Goal: Transaction & Acquisition: Obtain resource

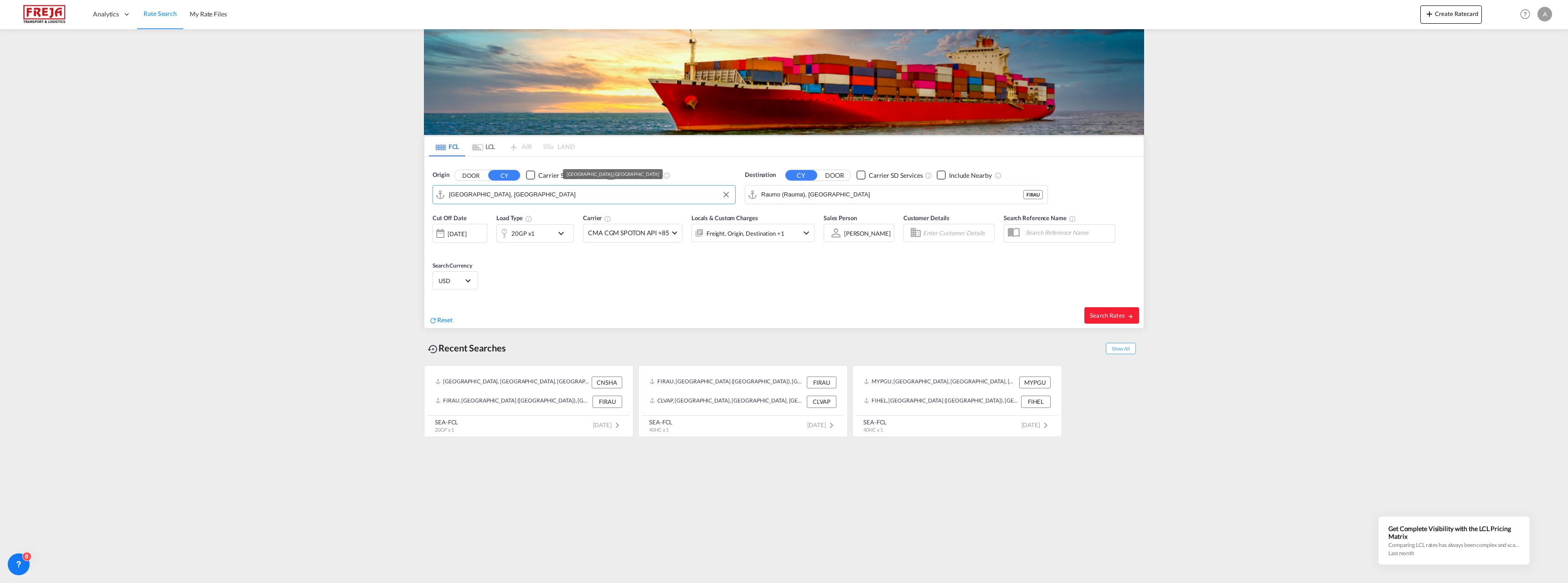
click at [502, 196] on input "[GEOGRAPHIC_DATA], [GEOGRAPHIC_DATA]" at bounding box center [590, 195] width 281 height 13
click at [483, 144] on md-tab-item "LCL" at bounding box center [483, 146] width 36 height 20
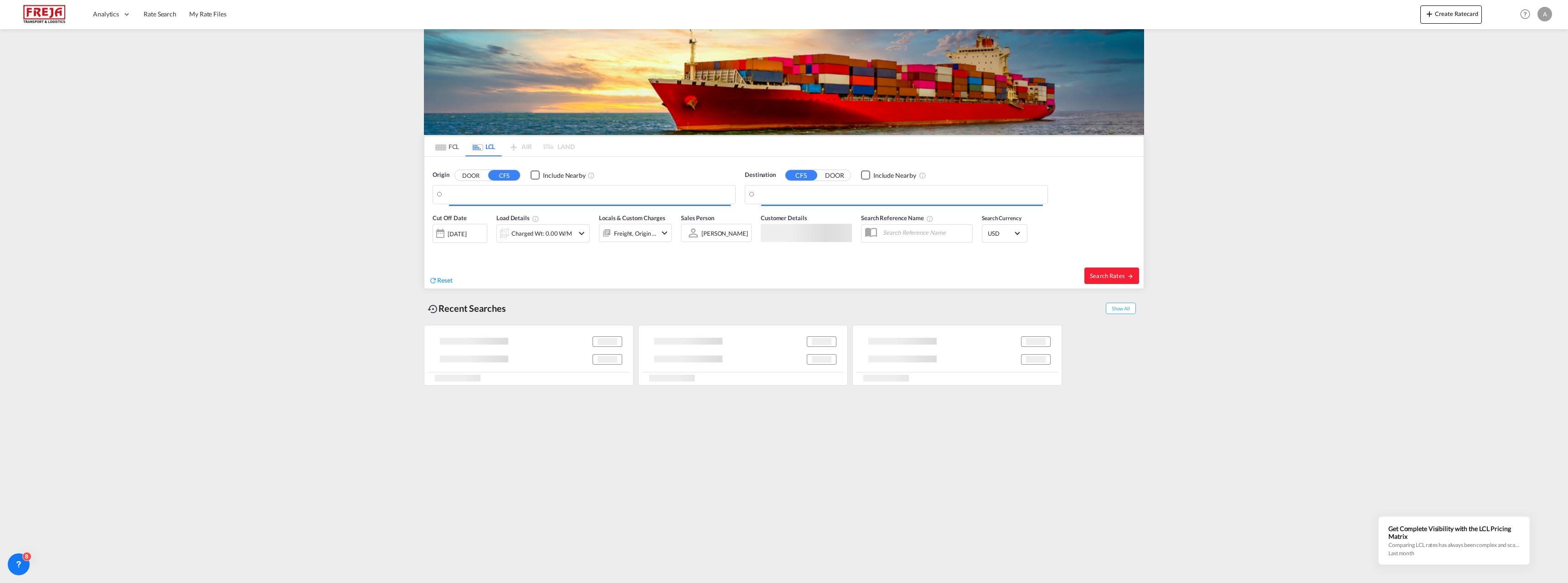
type input "[PERSON_NAME][EMAIL_ADDRESS][DOMAIN_NAME]"
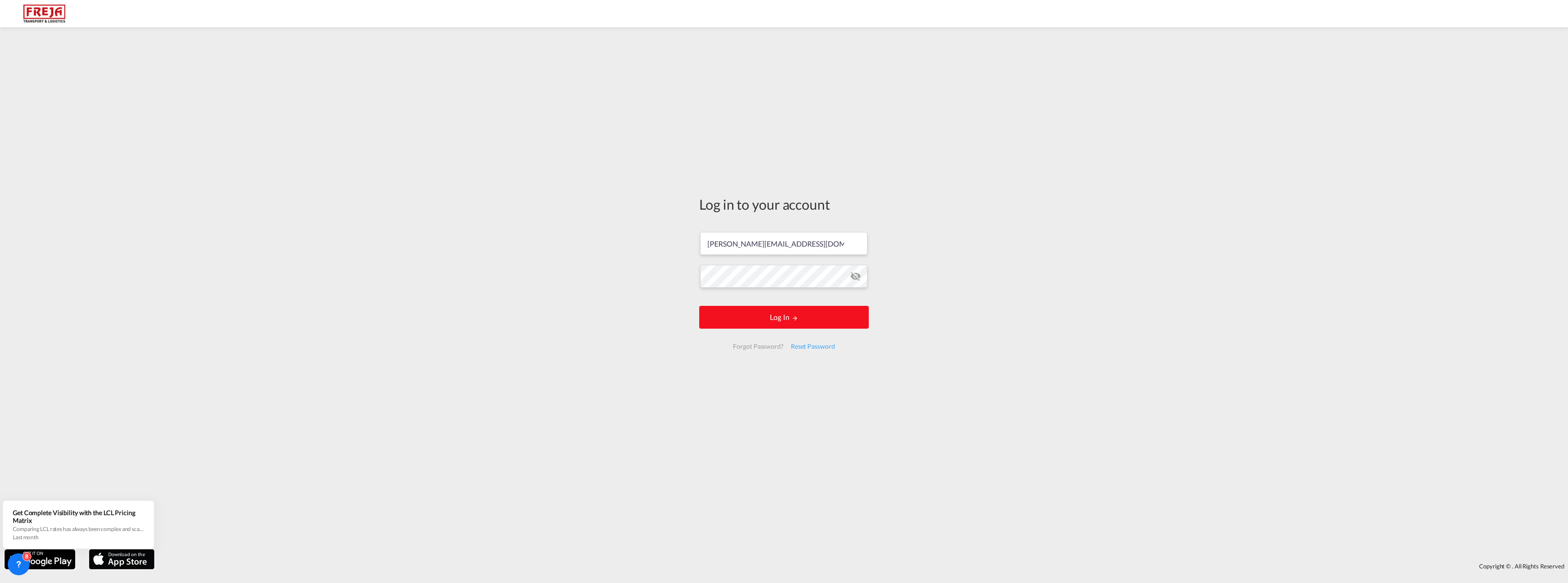
click at [755, 318] on button "Log In" at bounding box center [784, 317] width 170 height 23
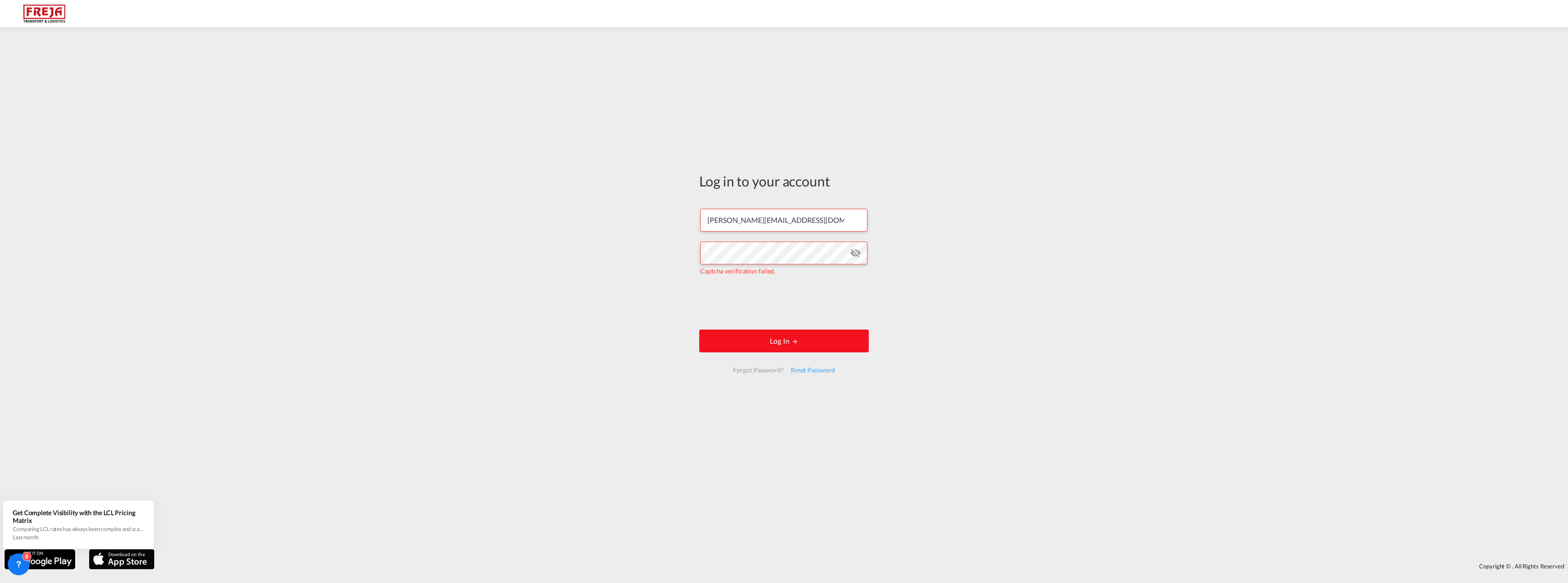
click at [784, 344] on button "Log In" at bounding box center [784, 341] width 170 height 23
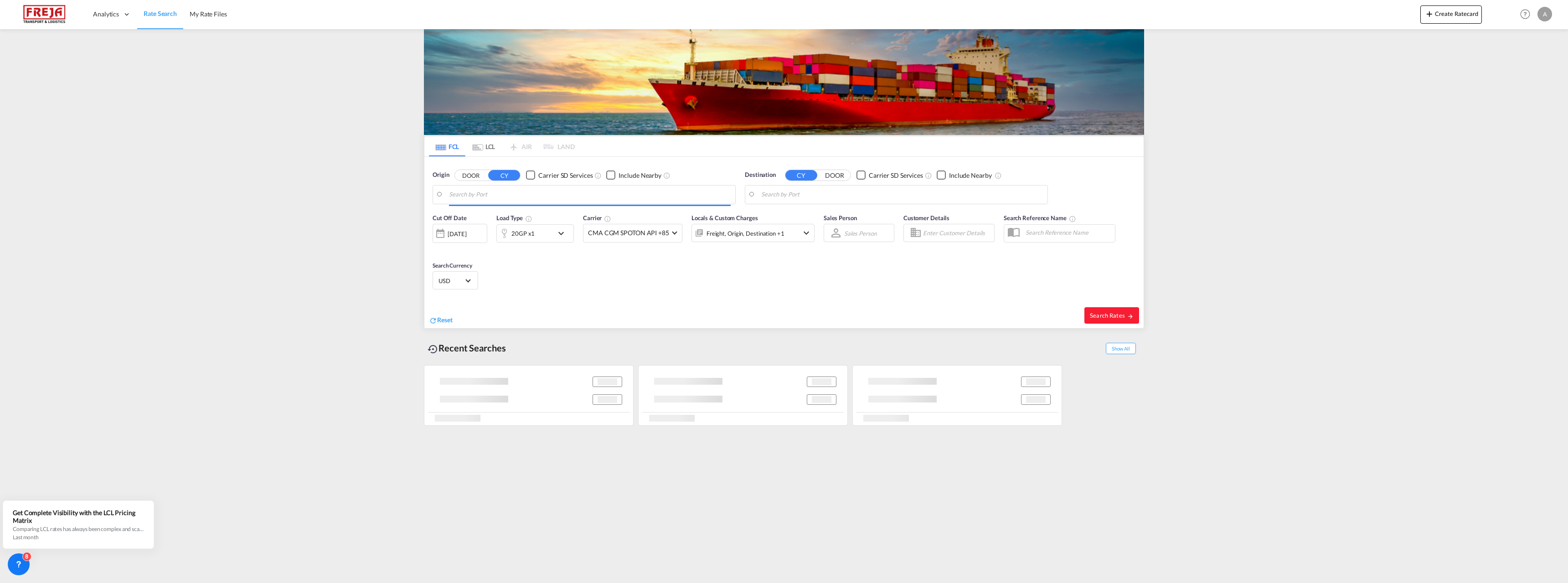
type input "[GEOGRAPHIC_DATA], [GEOGRAPHIC_DATA]"
type input "Raumo (Rauma), [GEOGRAPHIC_DATA]"
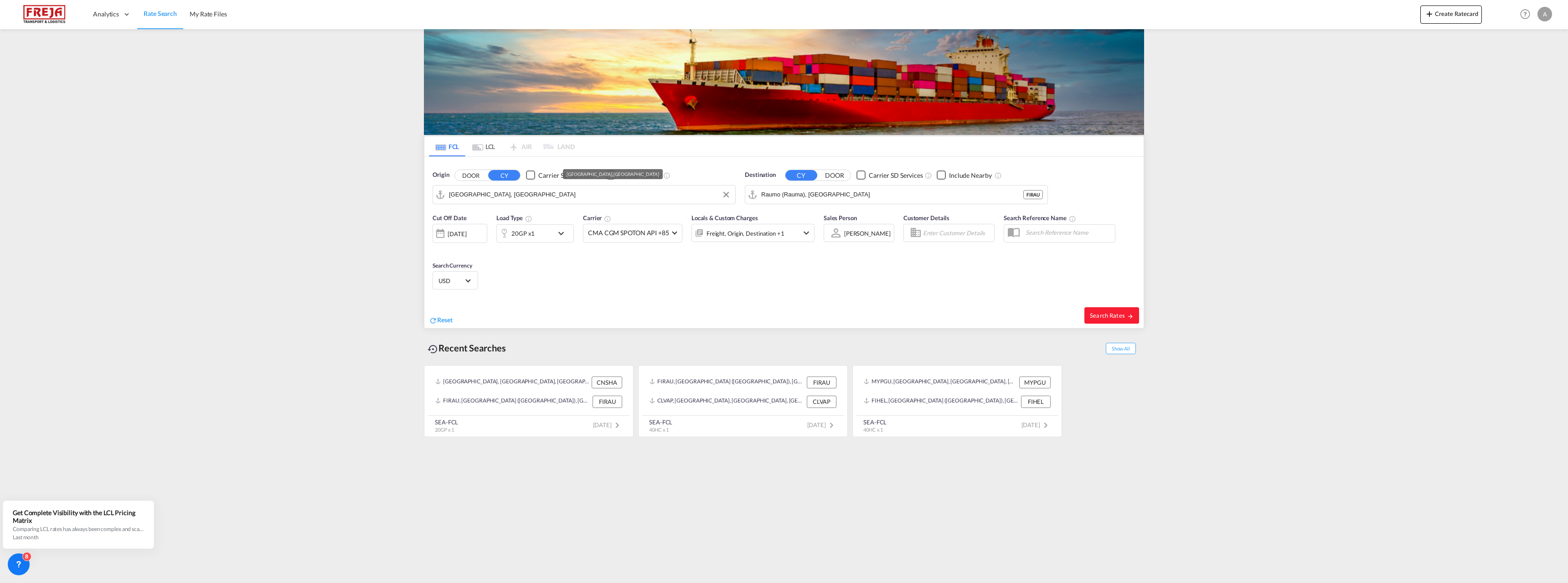
click at [507, 196] on input "[GEOGRAPHIC_DATA], [GEOGRAPHIC_DATA]" at bounding box center [590, 195] width 281 height 13
click at [509, 197] on input "[GEOGRAPHIC_DATA], [GEOGRAPHIC_DATA]" at bounding box center [590, 195] width 281 height 13
drag, startPoint x: 513, startPoint y: 195, endPoint x: 444, endPoint y: 195, distance: 69.0
click at [444, 195] on md-input-container "[GEOGRAPHIC_DATA], [GEOGRAPHIC_DATA]" at bounding box center [584, 194] width 302 height 19
click at [476, 219] on div "Gemlik Turkey TRGEM" at bounding box center [520, 219] width 173 height 27
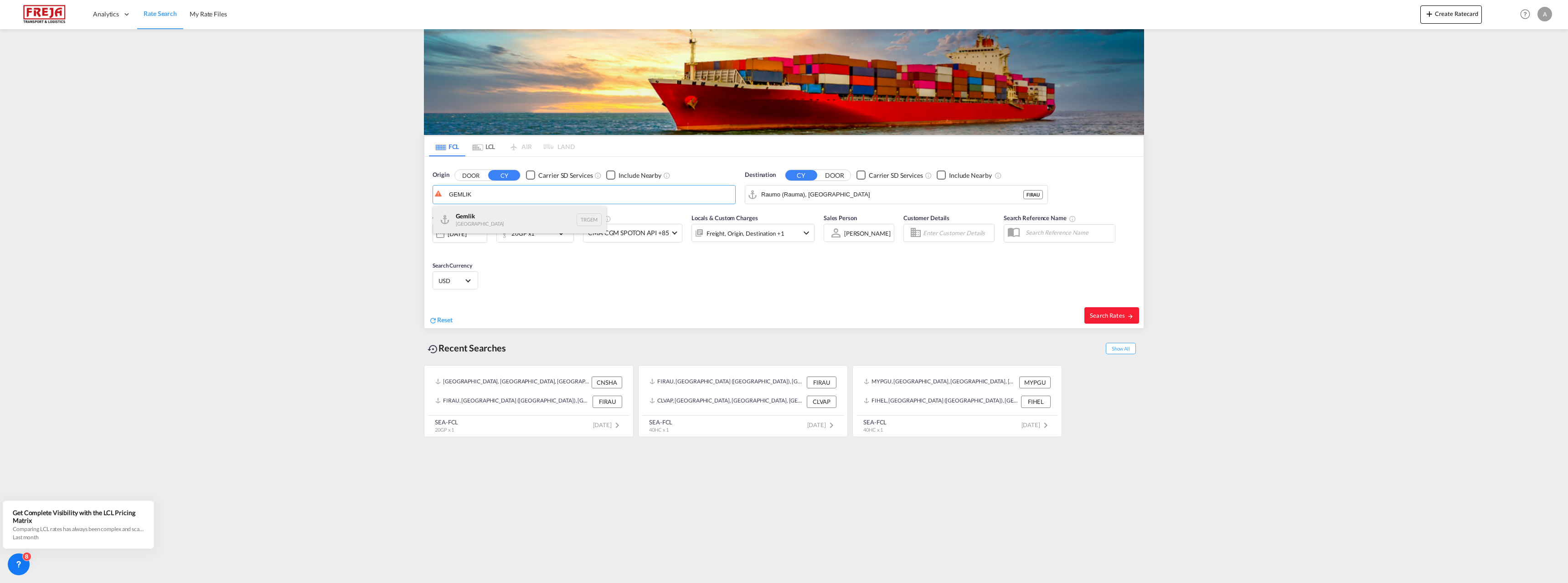
type input "Gemlik, TRGEM"
click at [786, 195] on input "Raumo (Rauma), [GEOGRAPHIC_DATA]" at bounding box center [902, 195] width 281 height 13
click at [786, 218] on div "Helsin ki ( Helsin gfors) [GEOGRAPHIC_DATA] [GEOGRAPHIC_DATA]" at bounding box center [832, 219] width 173 height 27
type input "[GEOGRAPHIC_DATA] ([GEOGRAPHIC_DATA]), [GEOGRAPHIC_DATA]"
click at [1105, 311] on button "Search Rates" at bounding box center [1112, 316] width 55 height 16
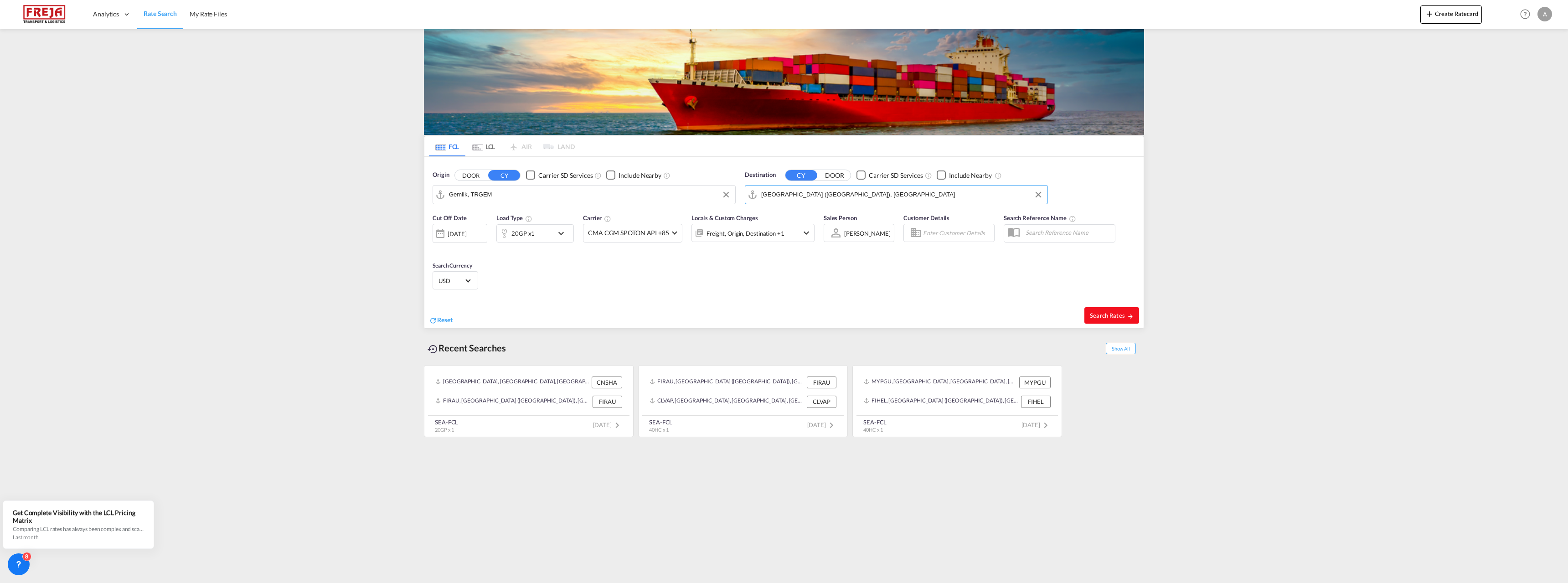
type input "TRGEM to FIHEL / [DATE]"
